Goal: Book appointment/travel/reservation

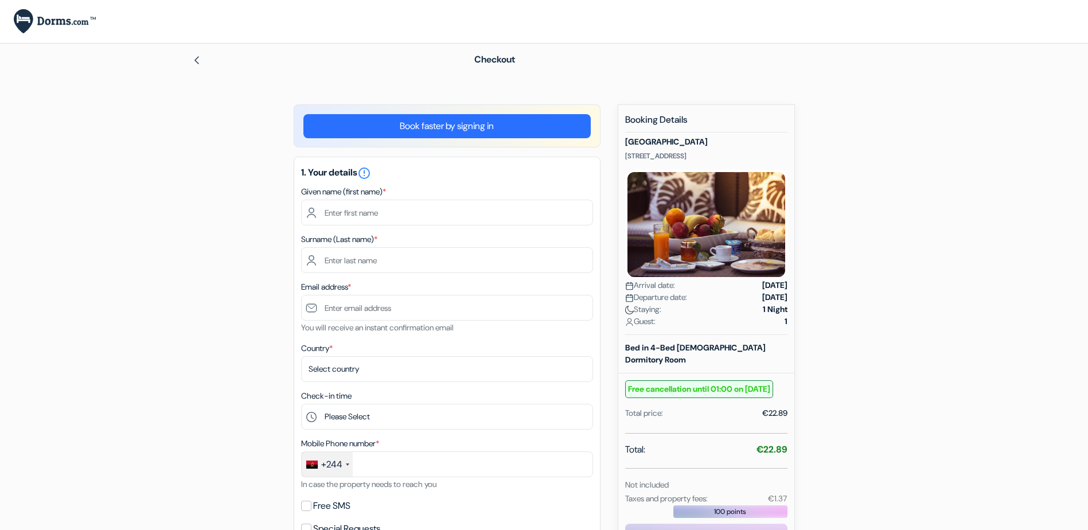
type input "[PERSON_NAME]"
type input "Mateus"
type input "[EMAIL_ADDRESS][DOMAIN_NAME]"
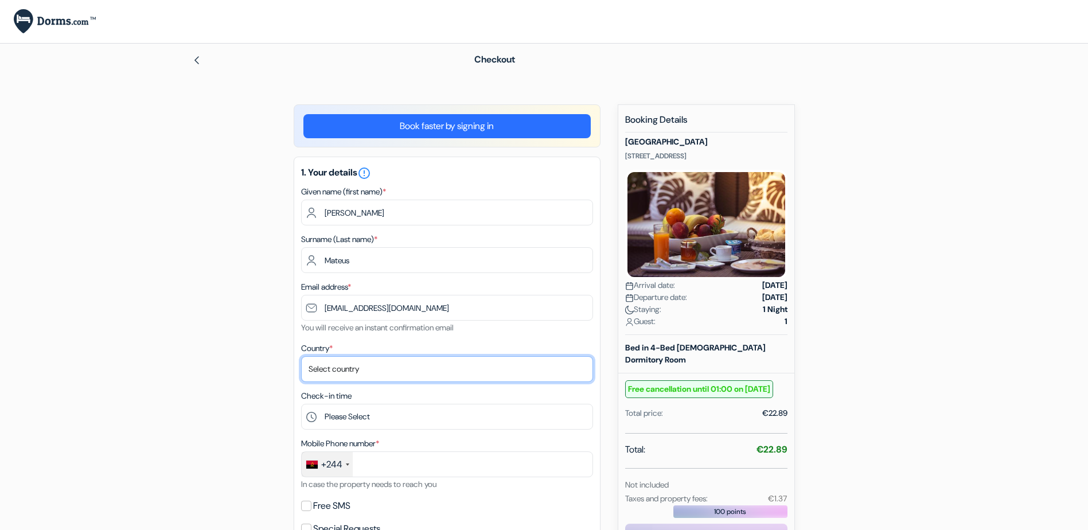
select select "ao"
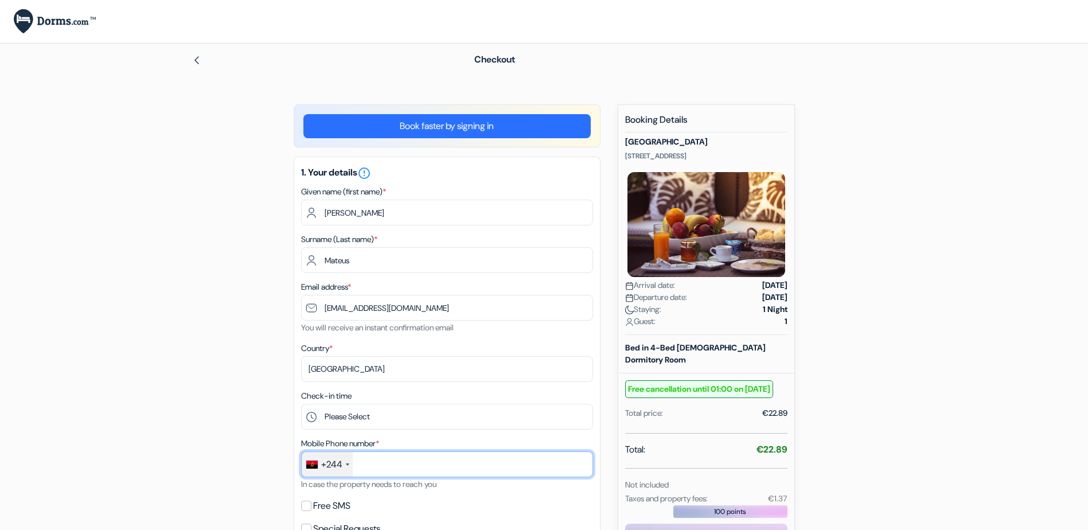
type input "[PHONE_NUMBER]"
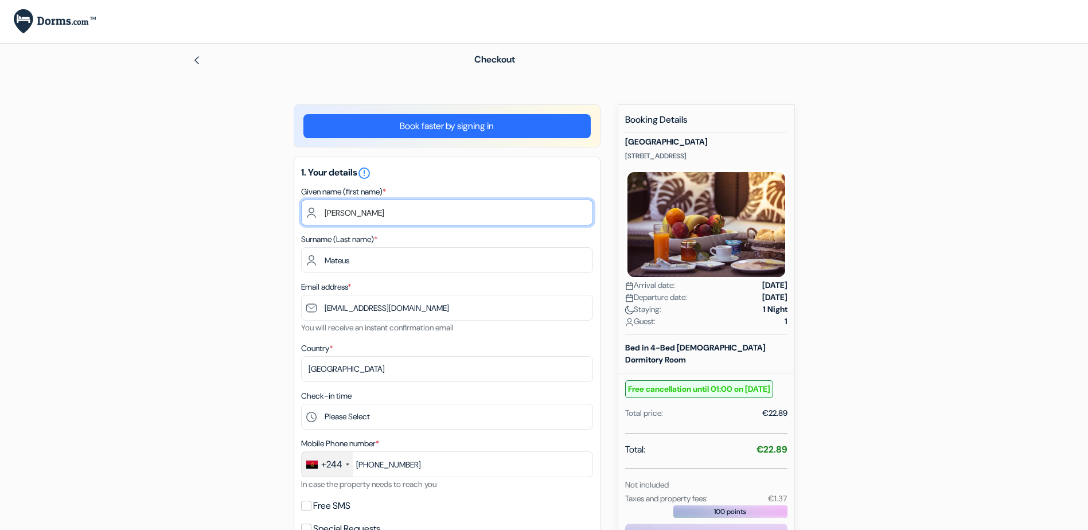
type input "josefa&Lídia"
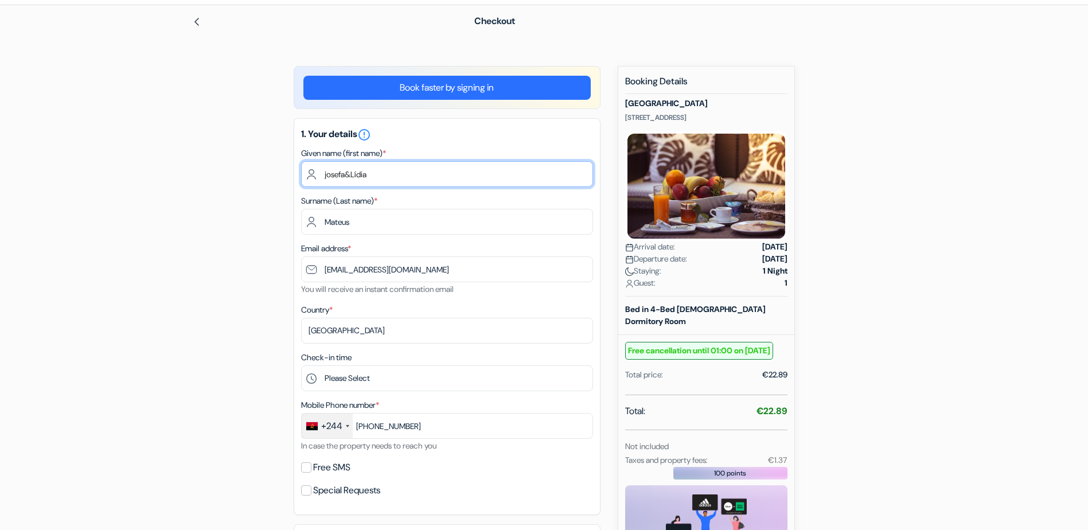
scroll to position [128, 0]
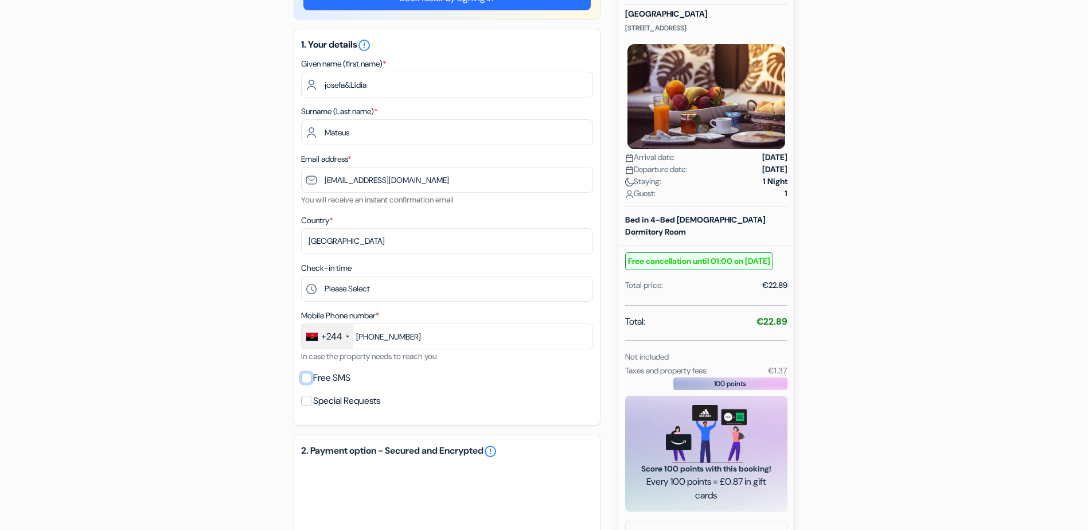
click at [308, 375] on input "Free SMS" at bounding box center [306, 378] width 10 height 10
checkbox input "true"
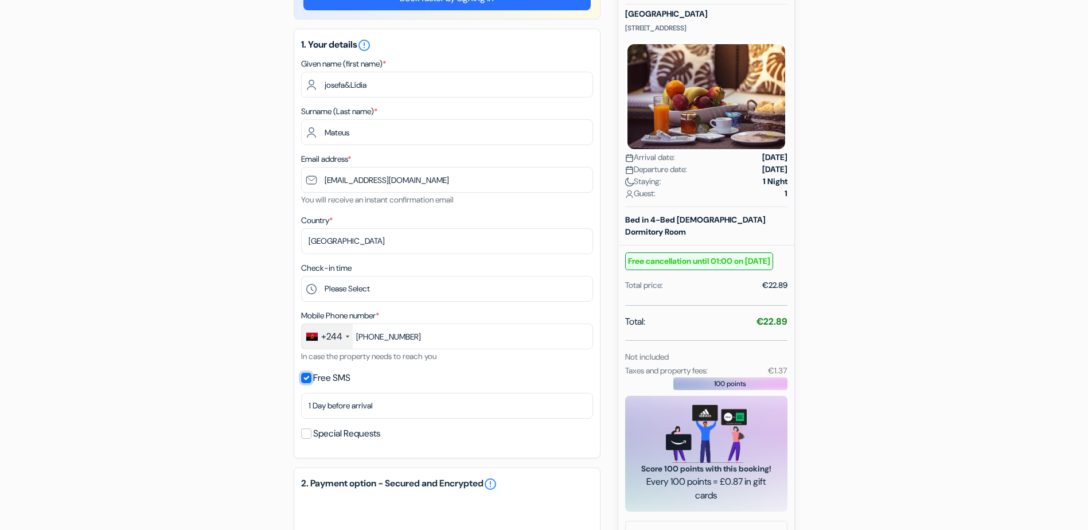
type input "929 674 311"
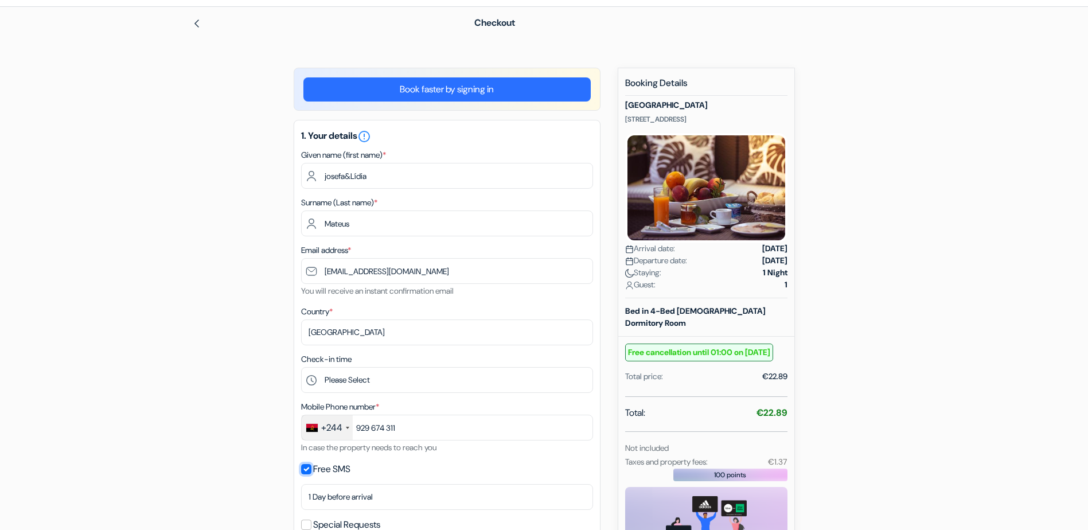
scroll to position [0, 0]
